Goal: Information Seeking & Learning: Learn about a topic

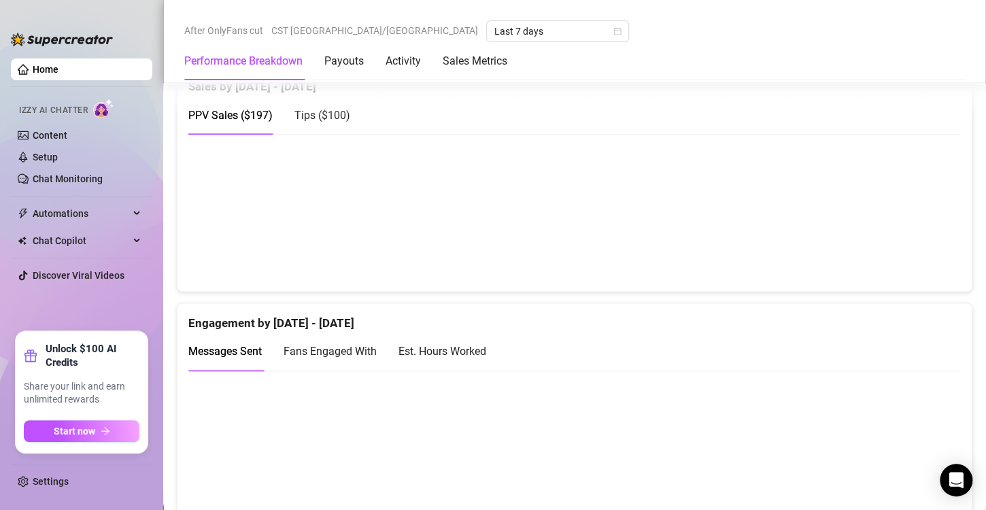
scroll to position [694, 0]
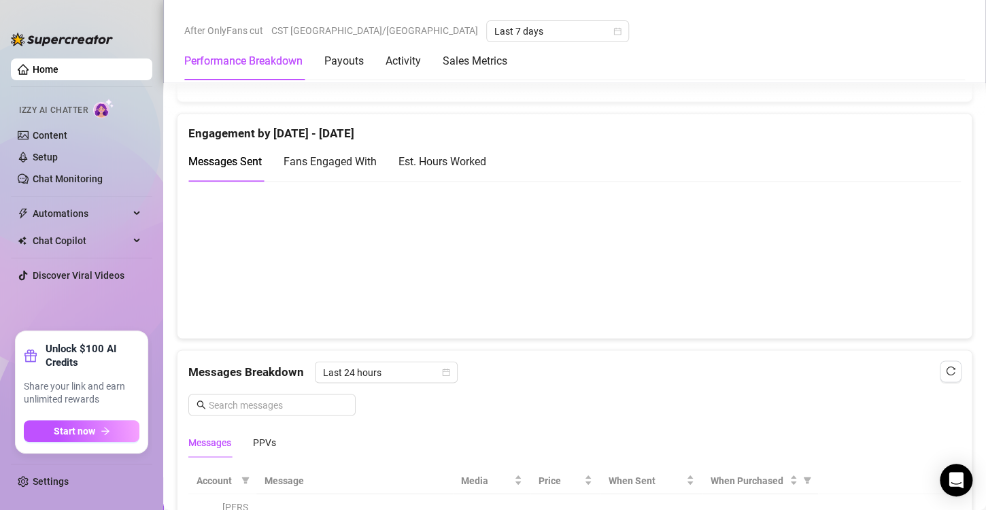
scroll to position [925, 0]
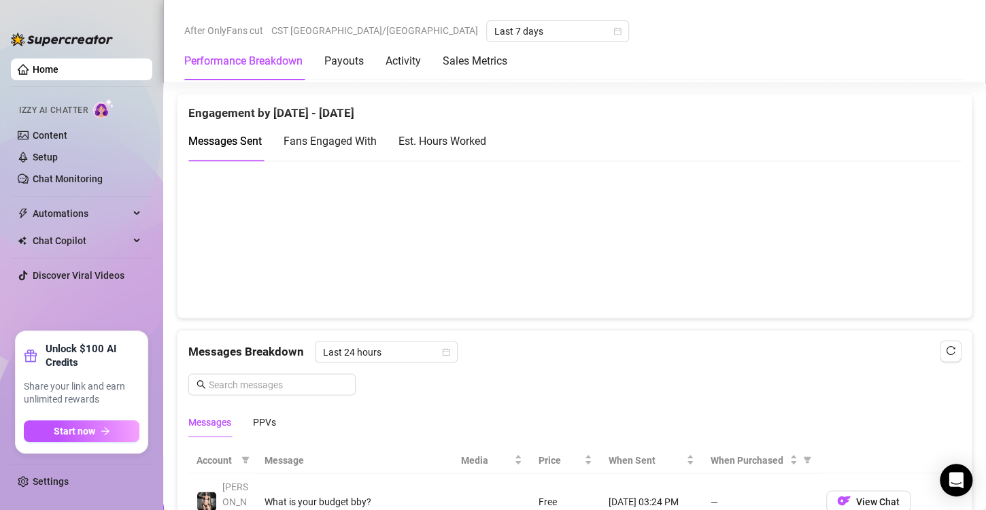
click at [452, 139] on div "Est. Hours Worked" at bounding box center [442, 141] width 88 height 17
click at [316, 135] on span "Fans Engaged With" at bounding box center [330, 141] width 93 height 13
